Goal: Task Accomplishment & Management: Complete application form

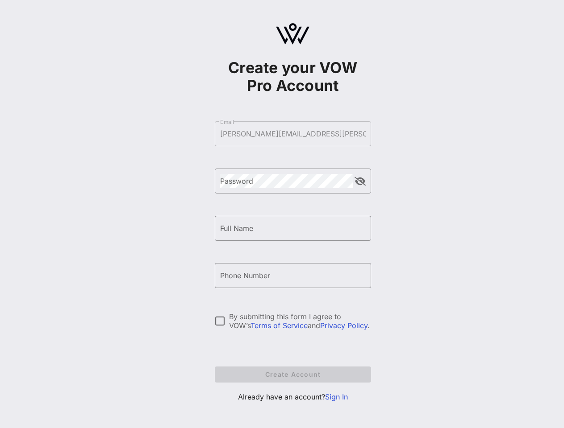
click at [293, 134] on form "​ Email [PERSON_NAME][EMAIL_ADDRESS][PERSON_NAME][DOMAIN_NAME] ​ Password ​ Ful…" at bounding box center [293, 251] width 156 height 279
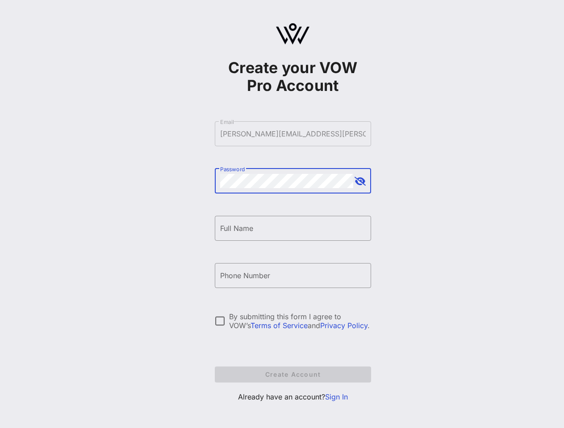
click at [360, 182] on button "append icon" at bounding box center [359, 181] width 11 height 9
click at [293, 228] on input "Full Name" at bounding box center [292, 228] width 145 height 14
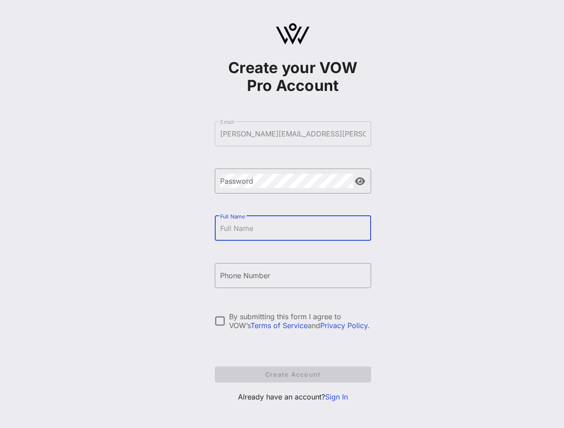
click at [293, 276] on input "Phone Number" at bounding box center [292, 276] width 145 height 14
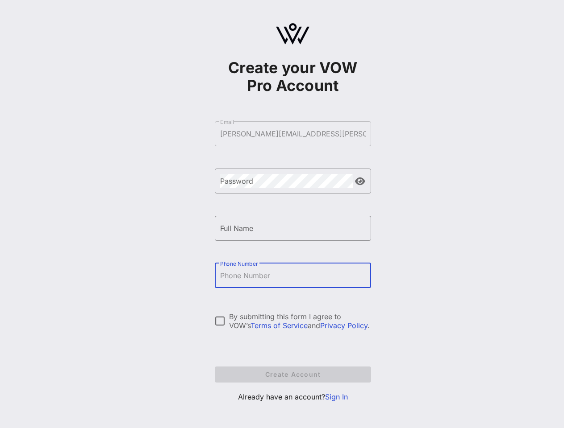
click at [293, 321] on div "By submitting this form I agree to VOW’s Terms of Service and Privacy Policy ." at bounding box center [300, 321] width 142 height 18
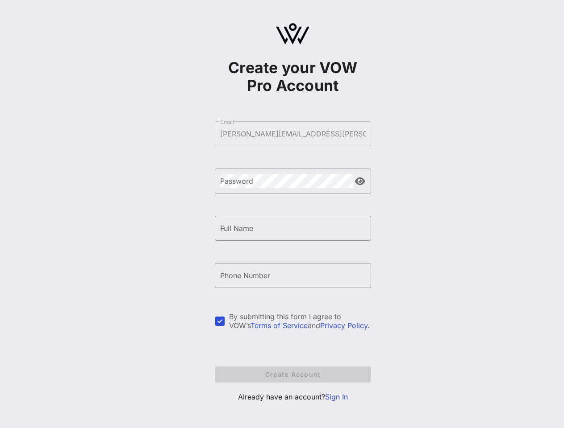
click at [220, 321] on div at bounding box center [219, 321] width 15 height 15
click at [300, 321] on div "By submitting this form I agree to VOW’s Terms of Service and Privacy Policy ." at bounding box center [300, 321] width 142 height 18
click at [293, 375] on form "​ Email [PERSON_NAME][EMAIL_ADDRESS][PERSON_NAME][DOMAIN_NAME] ​ Password ​ Ful…" at bounding box center [293, 251] width 156 height 279
